Goal: Task Accomplishment & Management: Use online tool/utility

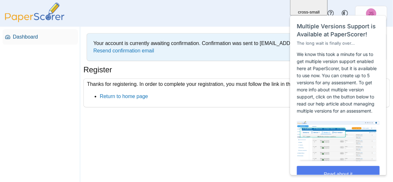
click at [29, 34] on span "Dashboard" at bounding box center [44, 36] width 63 height 7
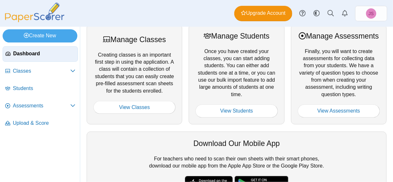
scroll to position [91, 0]
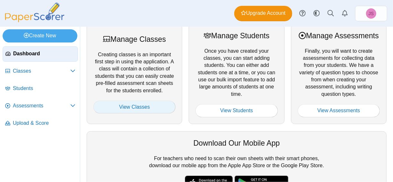
click at [113, 111] on link "View Classes" at bounding box center [134, 106] width 82 height 13
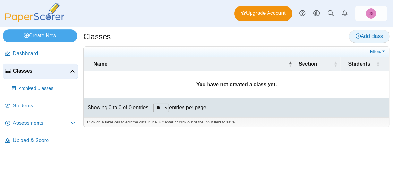
click at [356, 37] on icon at bounding box center [358, 35] width 5 height 5
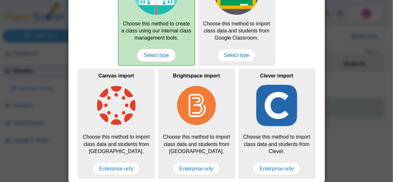
scroll to position [73, 0]
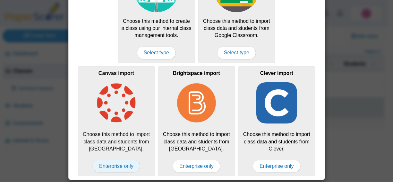
click at [108, 166] on span "Enterprise only" at bounding box center [116, 165] width 48 height 13
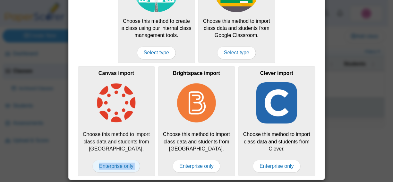
click at [108, 166] on span "Enterprise only" at bounding box center [116, 165] width 48 height 13
click at [119, 129] on div "Canvas import Choose this method to import class data and students from [GEOGRA…" at bounding box center [116, 121] width 77 height 110
click at [118, 108] on img at bounding box center [117, 103] width 46 height 46
click at [108, 166] on span "Enterprise only" at bounding box center [116, 165] width 48 height 13
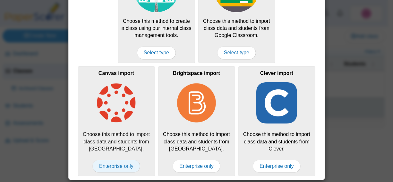
scroll to position [0, 0]
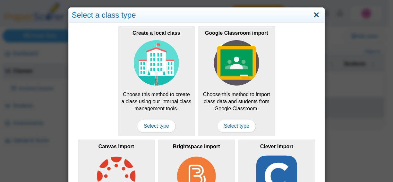
click at [314, 13] on link "Close" at bounding box center [316, 15] width 10 height 11
